Goal: Find specific page/section: Find specific page/section

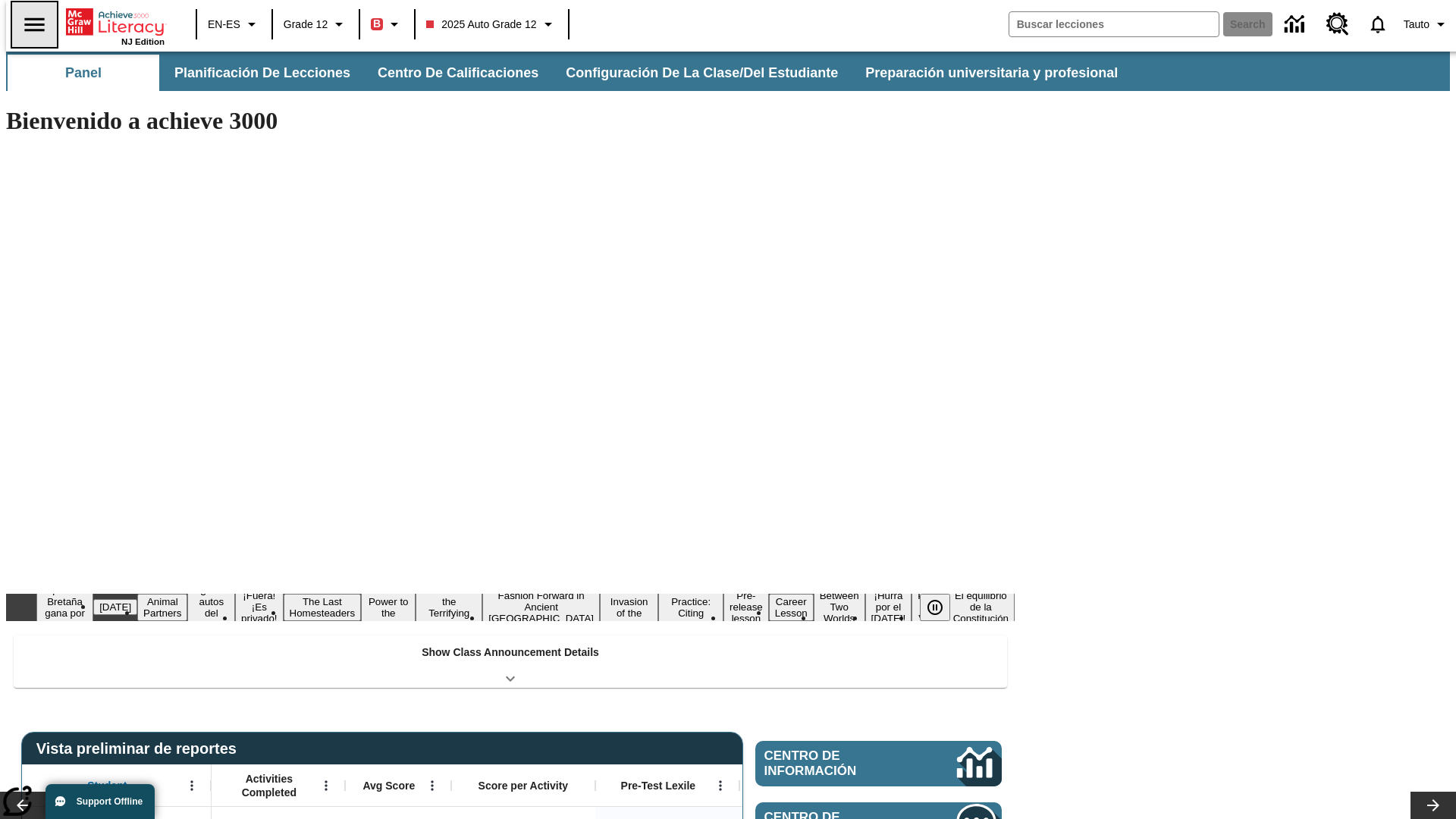
click at [28, 24] on icon "Abrir el menú lateral" at bounding box center [33, 24] width 20 height 13
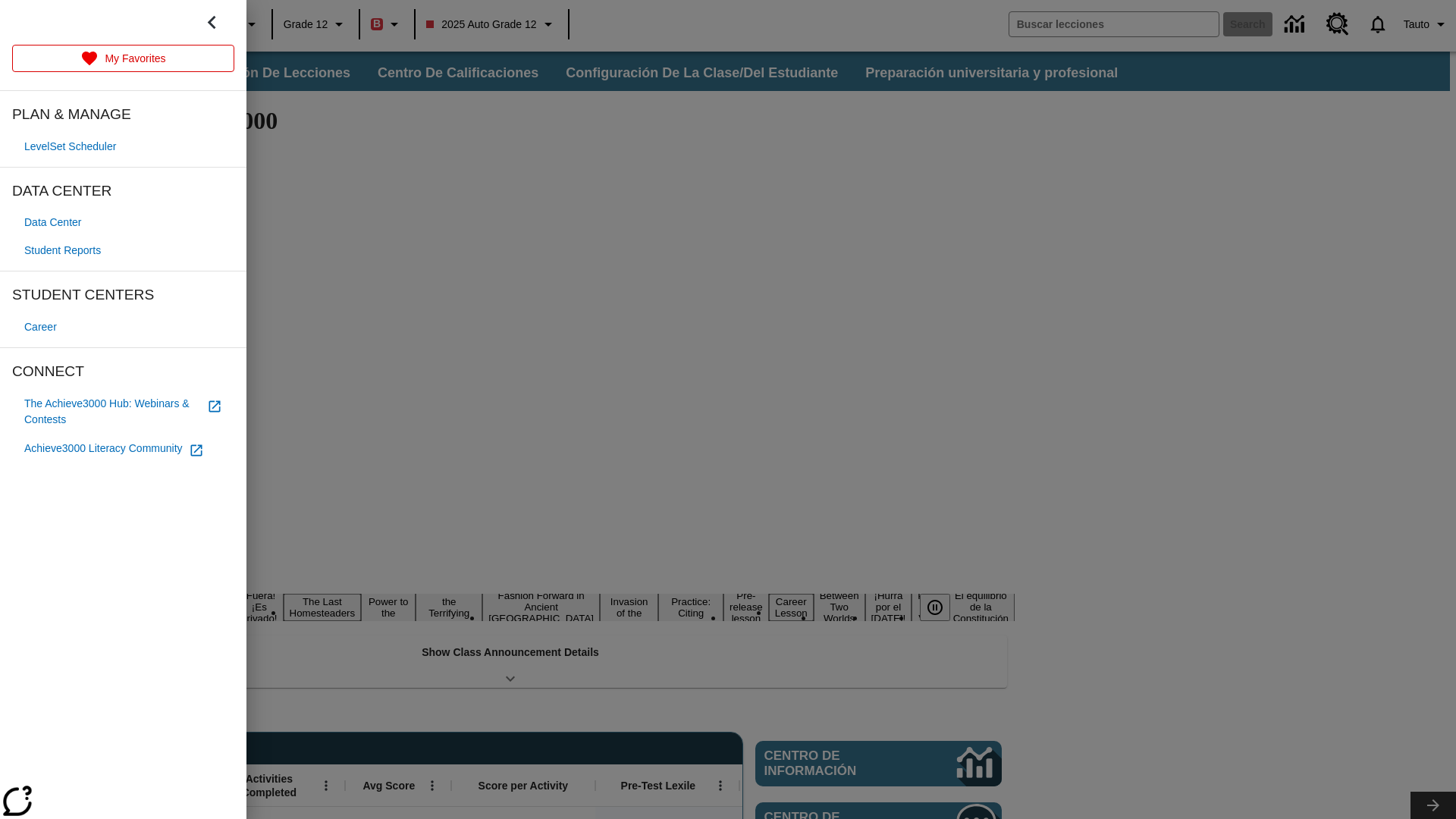
click at [65, 250] on span "Student Reports" at bounding box center [62, 250] width 76 height 16
